Goal: Task Accomplishment & Management: Complete application form

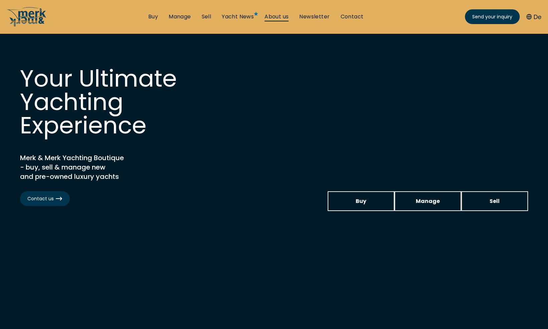
click at [274, 15] on link "About us" at bounding box center [277, 16] width 24 height 7
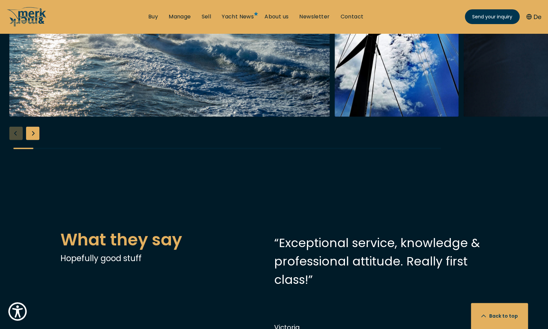
scroll to position [1303, 0]
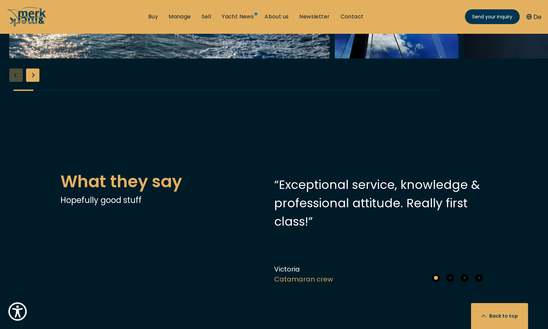
click at [535, 15] on button "De" at bounding box center [533, 16] width 15 height 9
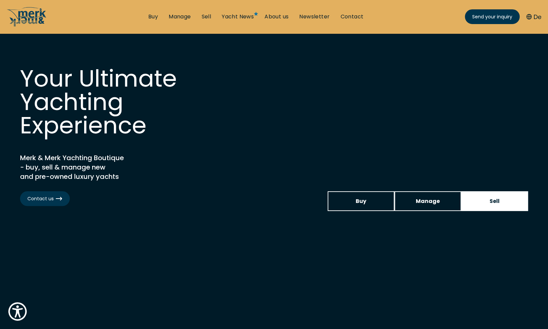
click at [504, 196] on link "Sell" at bounding box center [494, 201] width 67 height 20
select select "sell"
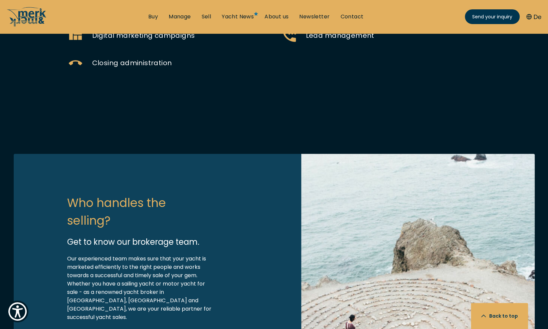
scroll to position [468, 0]
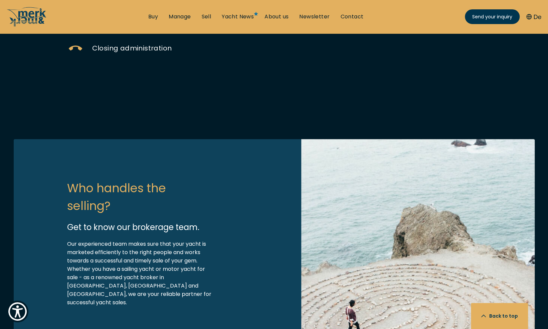
click at [538, 16] on button "De" at bounding box center [533, 16] width 15 height 9
